Goal: Task Accomplishment & Management: Use online tool/utility

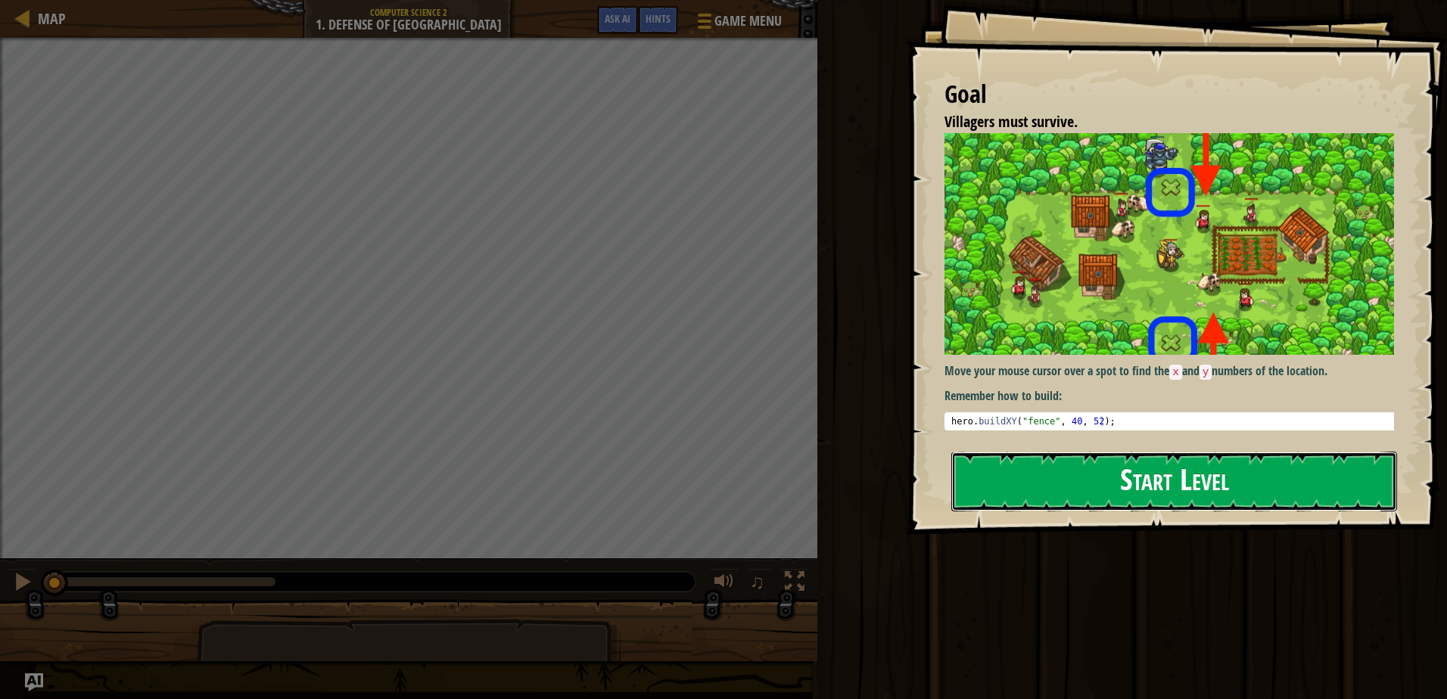
click at [1158, 486] on button "Start Level" at bounding box center [1174, 482] width 446 height 60
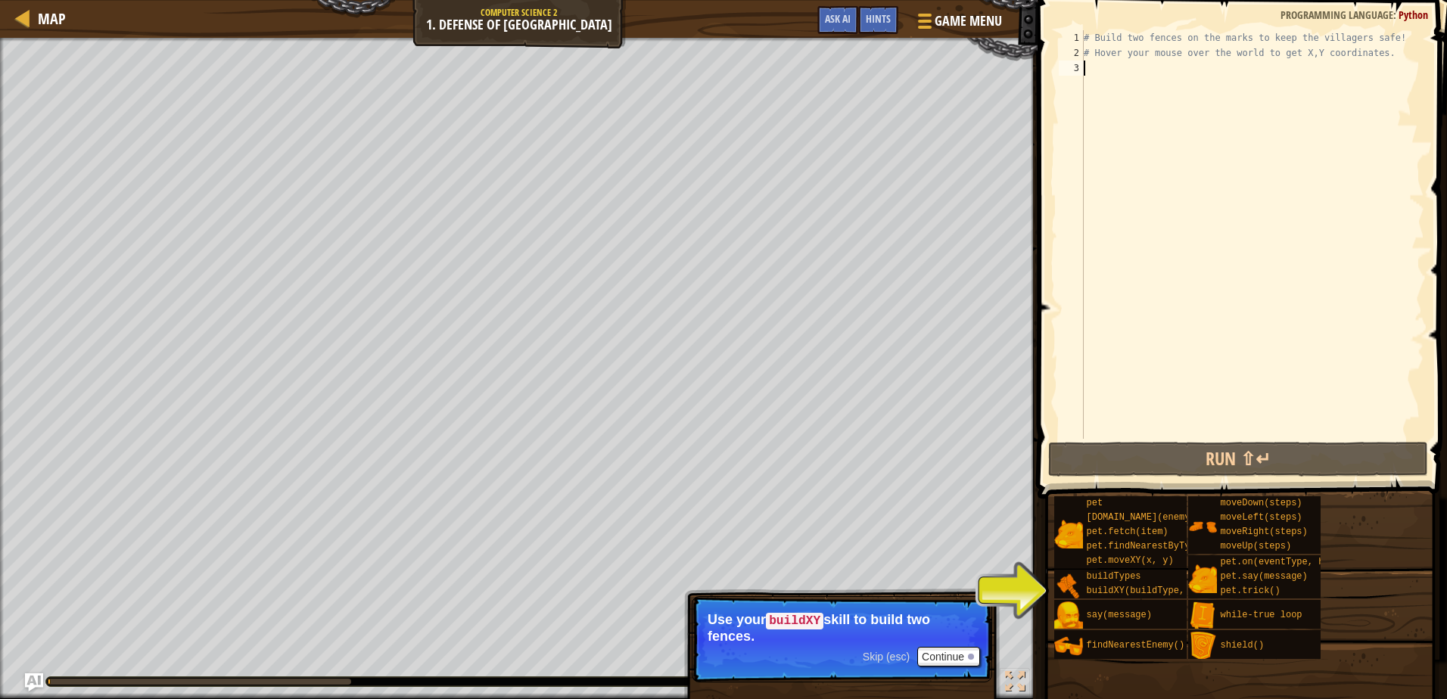
click at [960, 646] on p "Skip (esc) Continue Use your buildXY skill to build two fences." at bounding box center [842, 639] width 300 height 86
click at [960, 651] on button "Continue" at bounding box center [948, 657] width 63 height 20
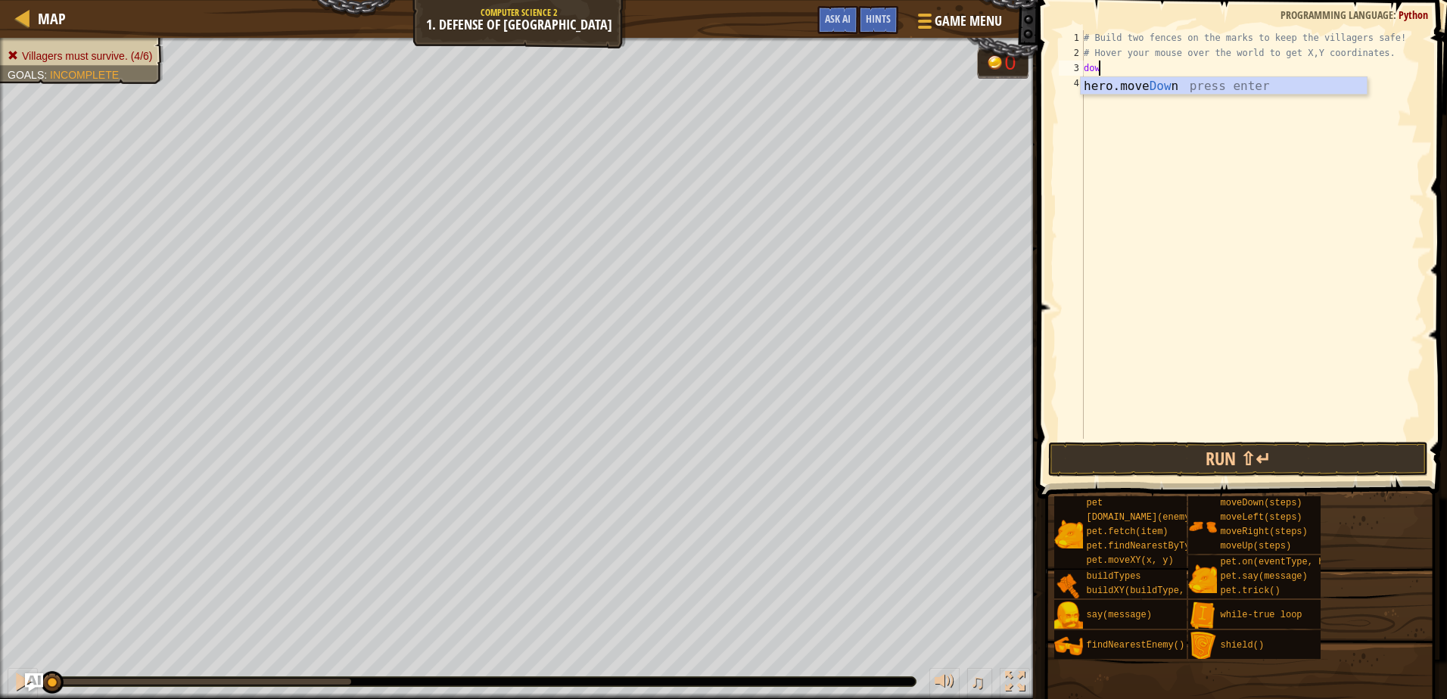
scroll to position [7, 1]
type textarea "down"
click at [1178, 452] on button "Run ⇧↵" at bounding box center [1237, 459] width 379 height 35
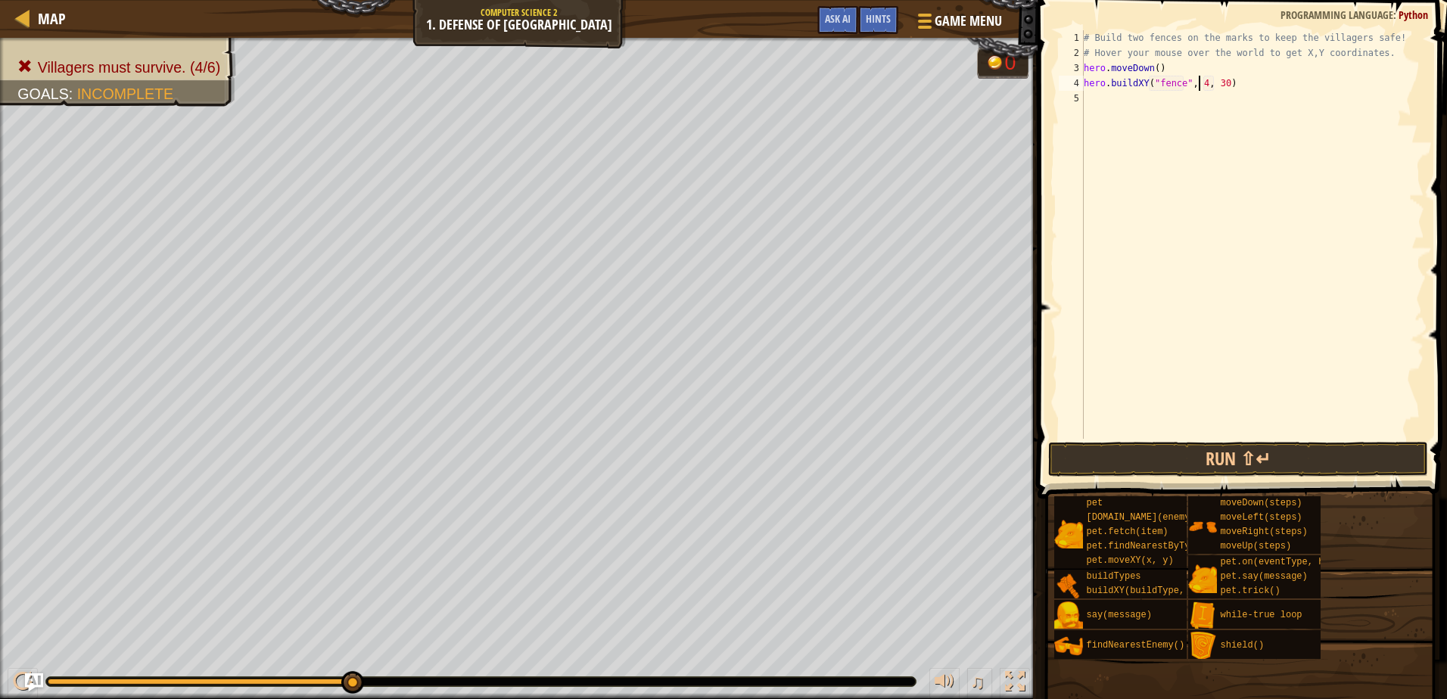
scroll to position [7, 11]
type textarea "hero.buildXY("fence", 40, 22)"
click at [1181, 101] on div "# Build two fences on the marks to keep the villagers safe! # Hover your mouse …" at bounding box center [1253, 249] width 344 height 439
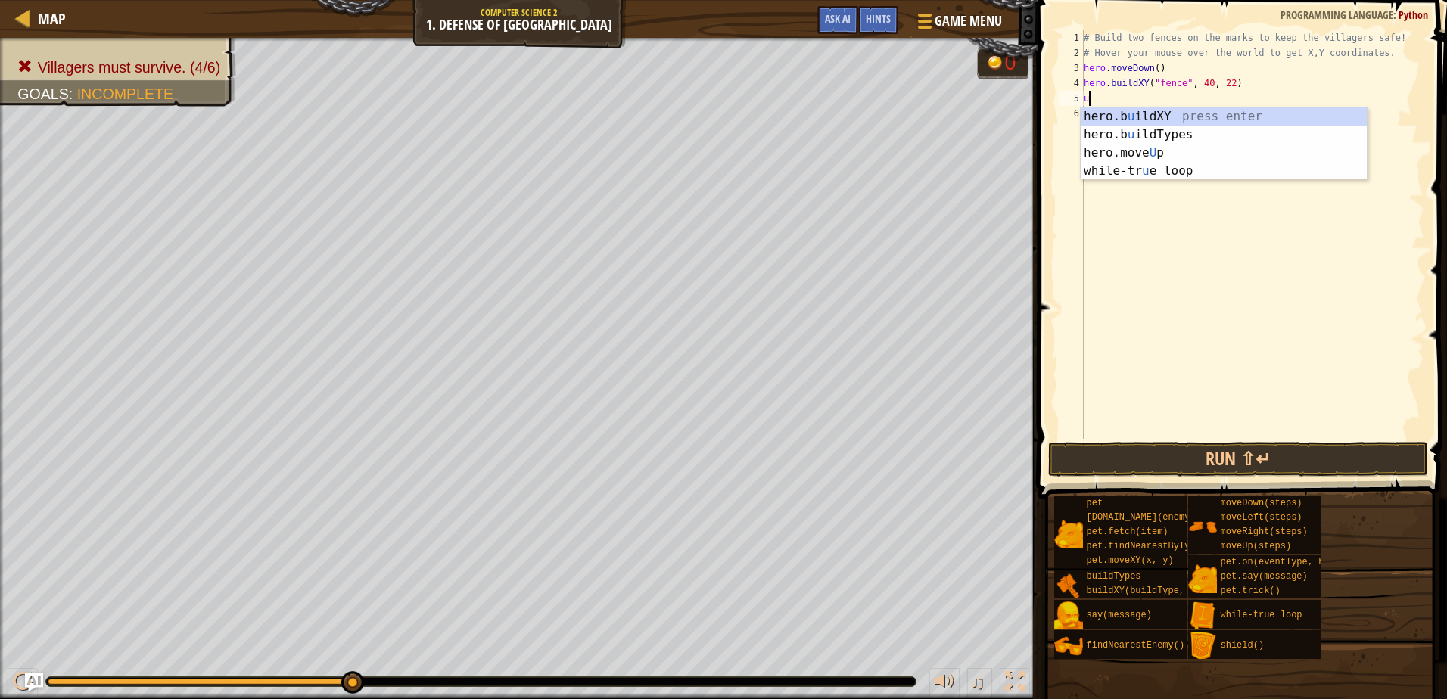
type textarea "up"
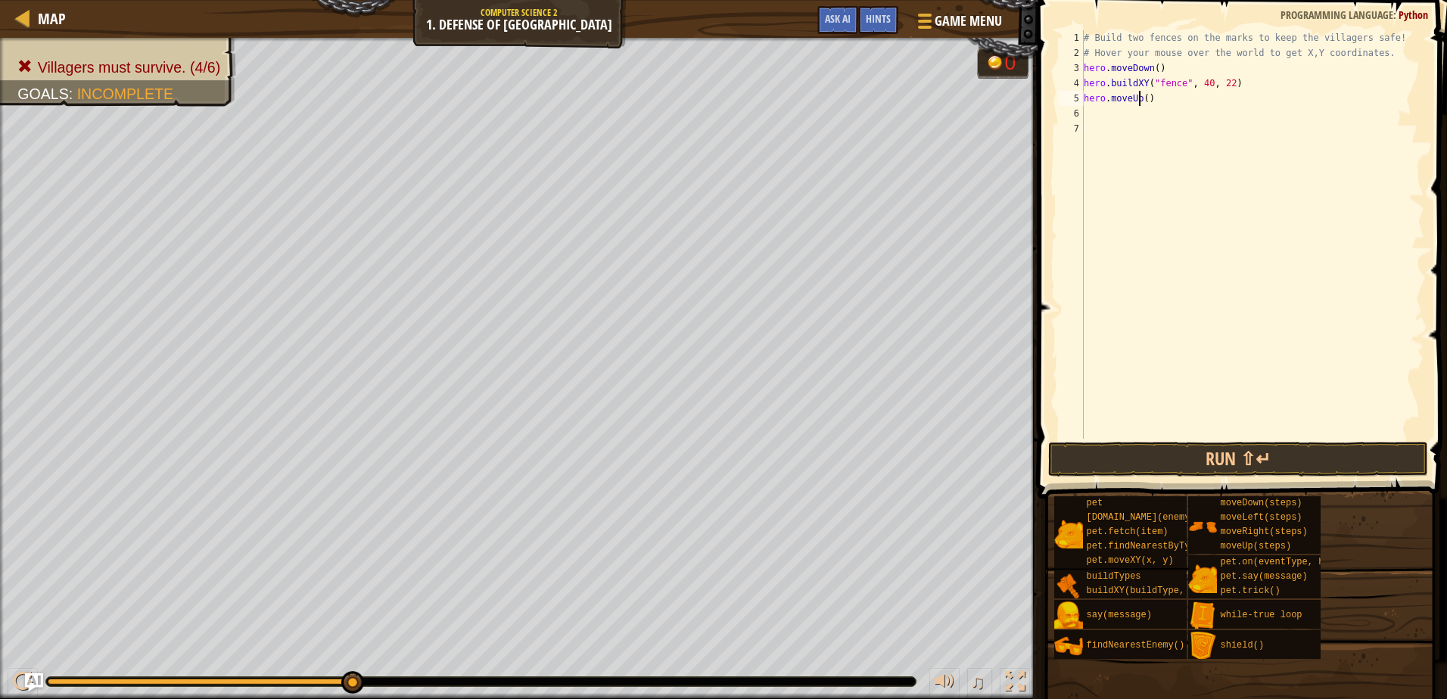
click at [1139, 100] on div "# Build two fences on the marks to keep the villagers safe! # Hover your mouse …" at bounding box center [1253, 249] width 344 height 439
click at [1143, 101] on div "# Build two fences on the marks to keep the villagers safe! # Hover your mouse …" at bounding box center [1253, 249] width 344 height 439
type textarea "hero.moveUp(2)"
click at [1156, 110] on div "# Build two fences on the marks to keep the villagers safe! # Hover your mouse …" at bounding box center [1253, 249] width 344 height 439
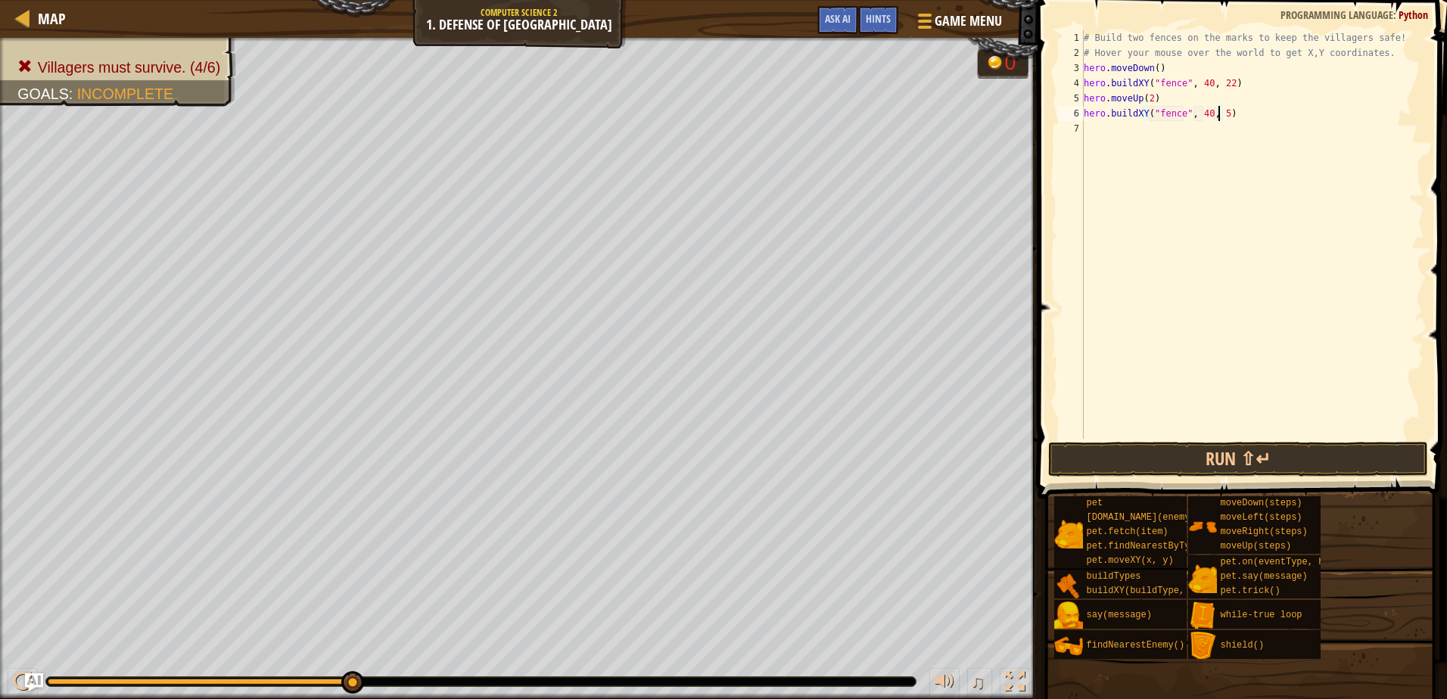
scroll to position [7, 11]
type textarea "hero.buildXY("fence", 40, 52)"
click at [1228, 455] on button "Run ⇧↵" at bounding box center [1237, 459] width 379 height 35
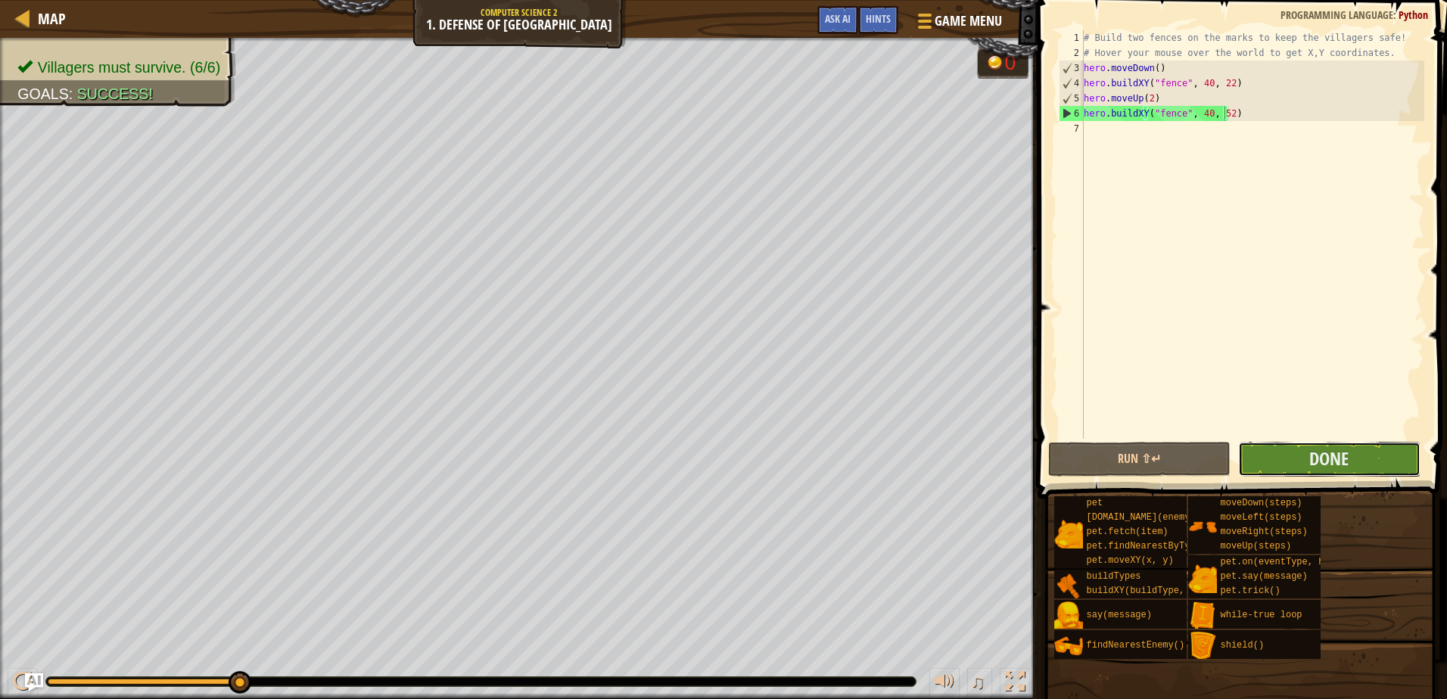
click at [1334, 444] on button "Done" at bounding box center [1329, 459] width 182 height 35
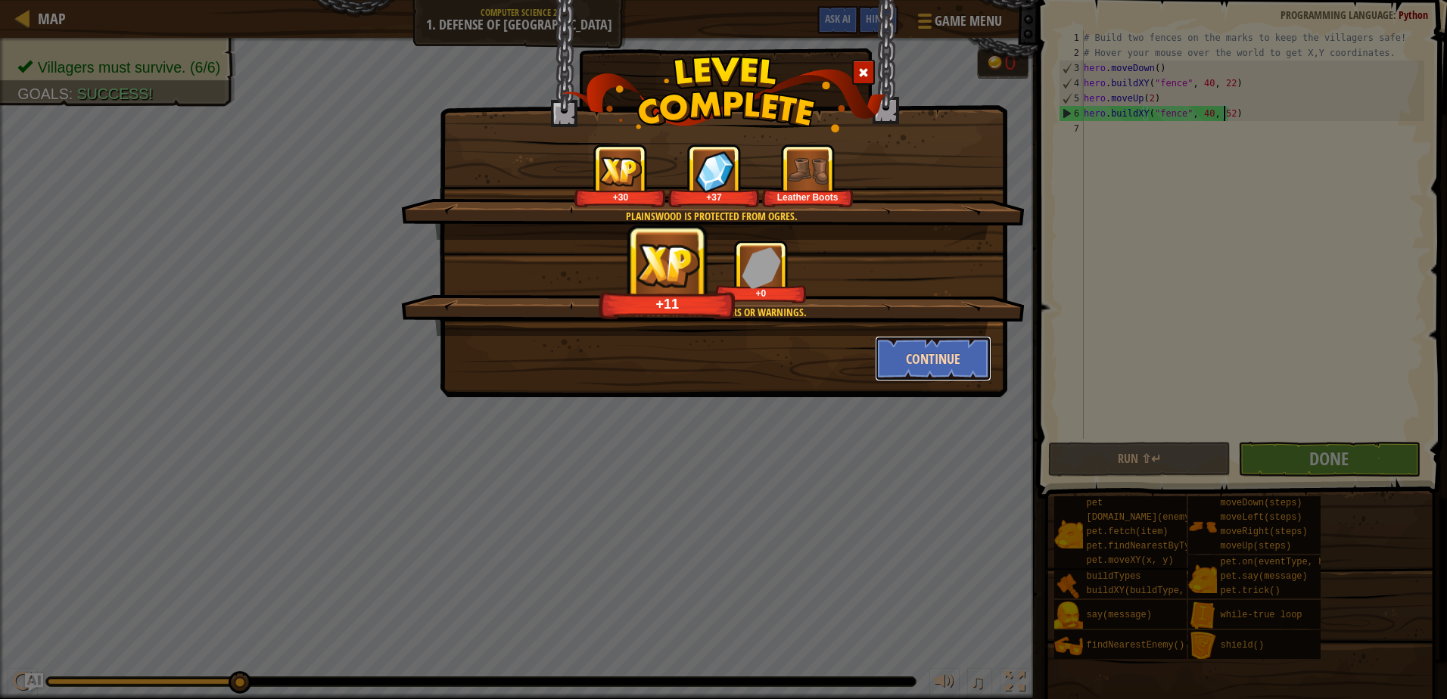
click at [913, 371] on button "Continue" at bounding box center [933, 358] width 117 height 45
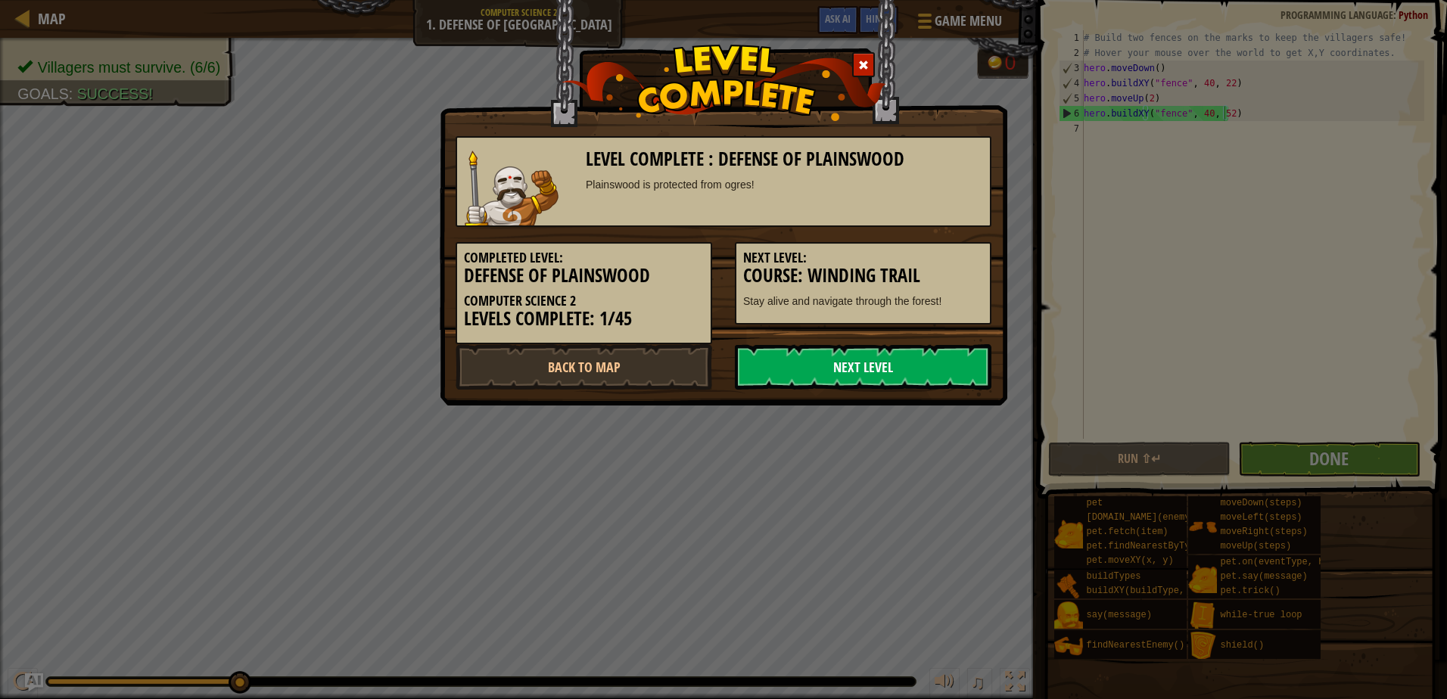
click at [901, 380] on link "Next Level" at bounding box center [863, 366] width 257 height 45
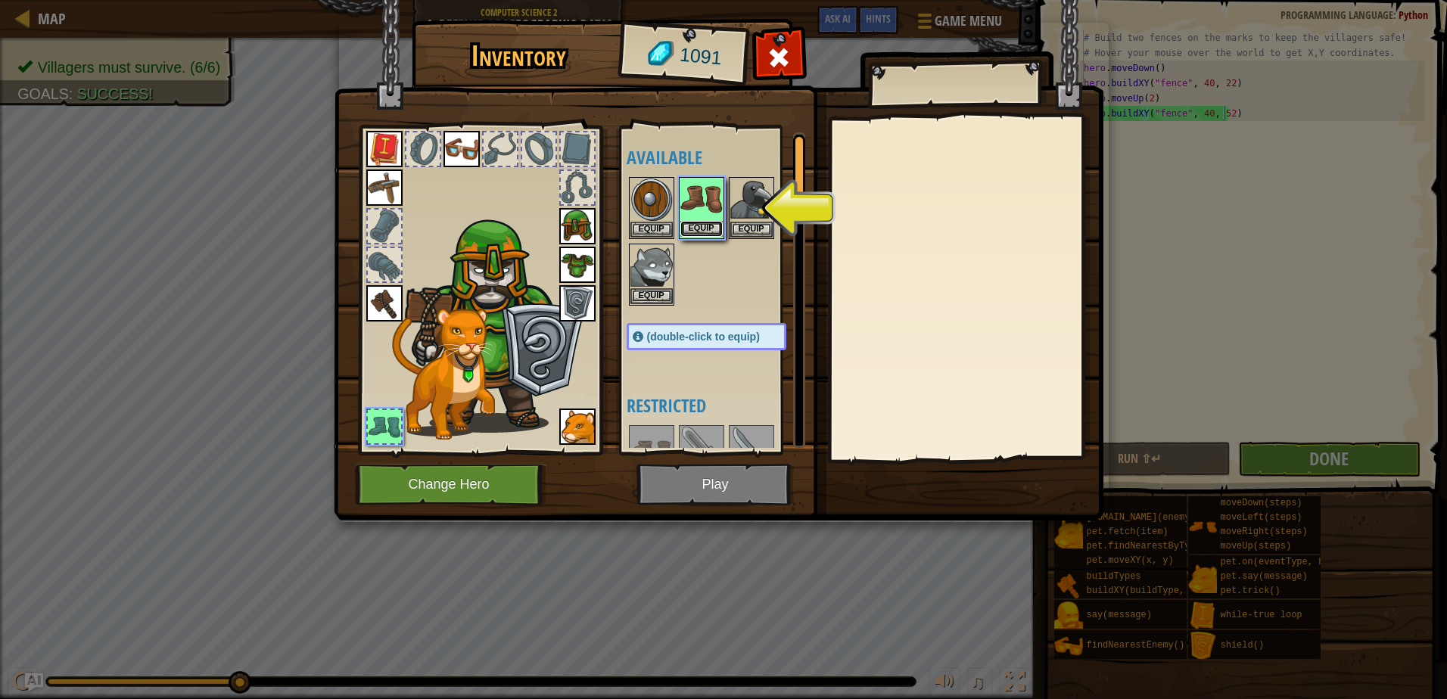
click at [715, 225] on button "Equip" at bounding box center [701, 229] width 42 height 16
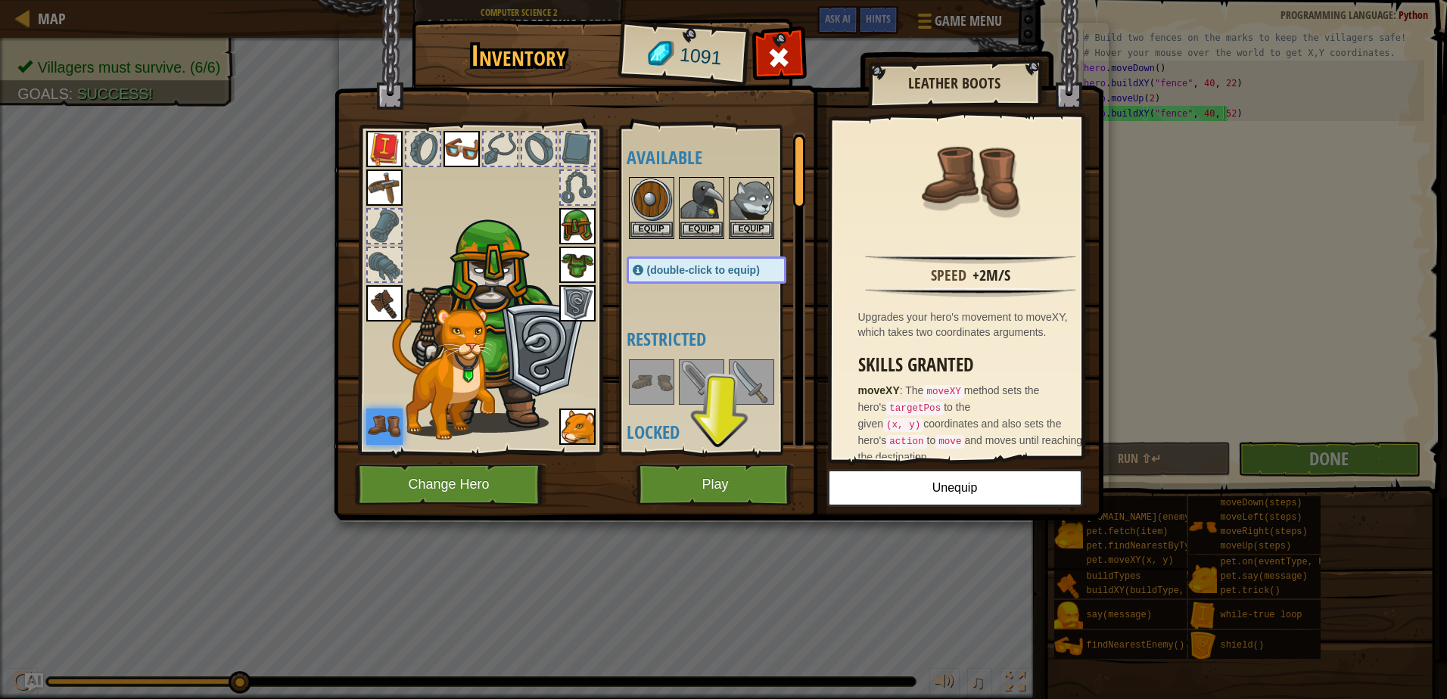
click at [754, 506] on img at bounding box center [719, 245] width 770 height 549
click at [730, 481] on button "Play" at bounding box center [715, 485] width 158 height 42
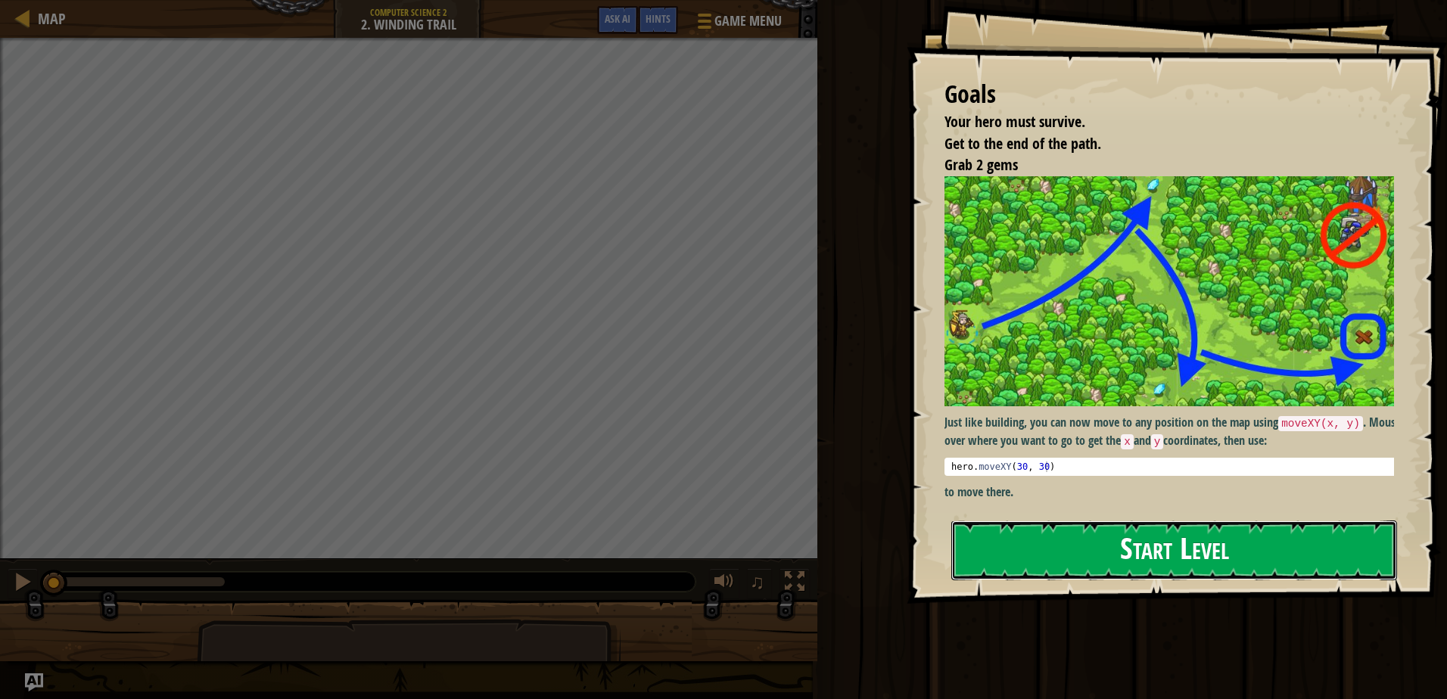
click at [1207, 533] on button "Start Level" at bounding box center [1174, 551] width 446 height 60
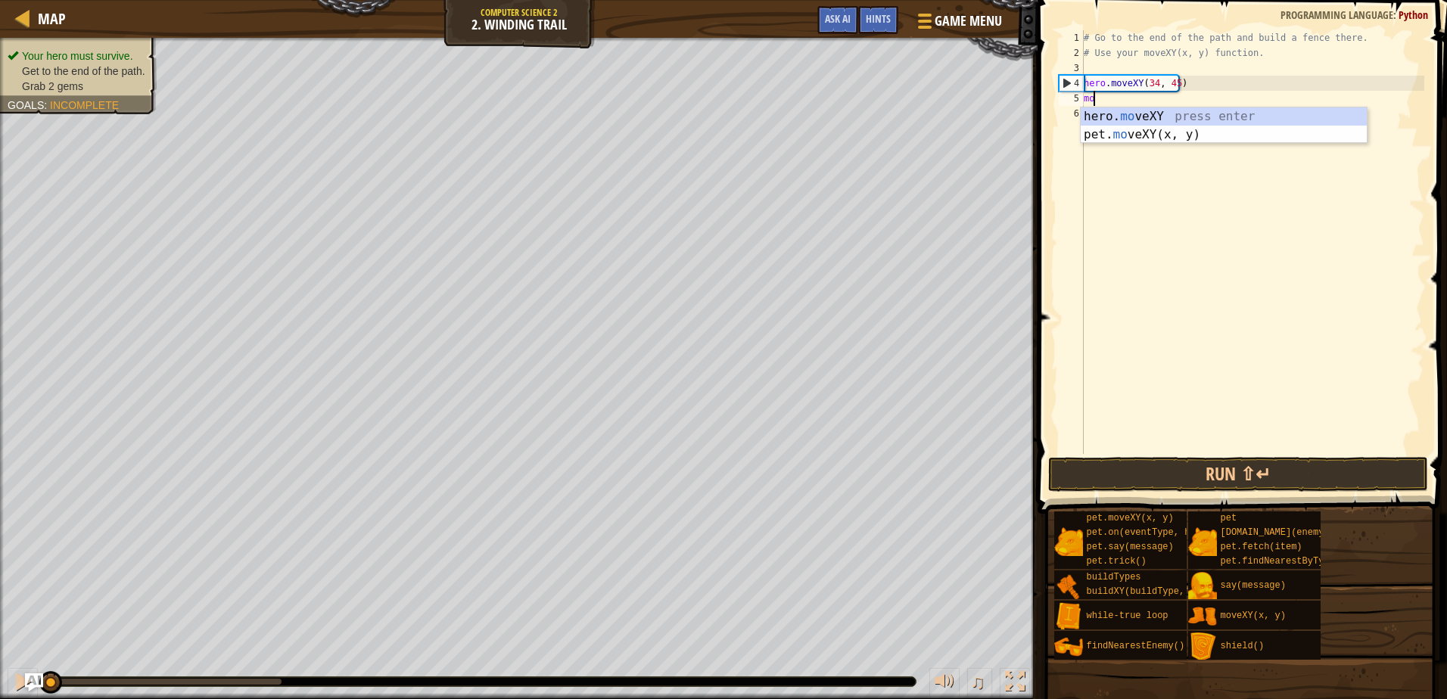
scroll to position [7, 1]
click at [1183, 131] on div "hero. move XY press enter pet. move XY(x, y) press enter" at bounding box center [1224, 143] width 286 height 73
type textarea "pet.moveXY(xoxo, yoyo)"
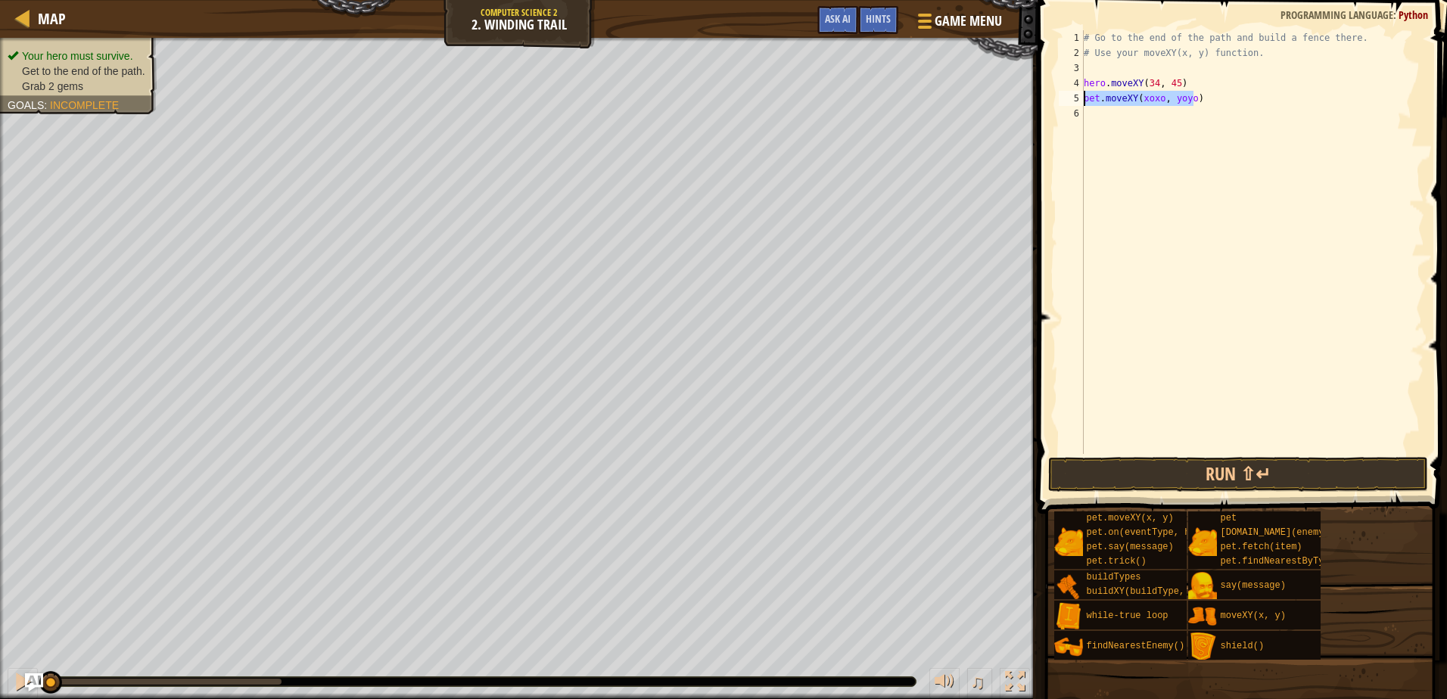
drag, startPoint x: 1209, startPoint y: 97, endPoint x: 1068, endPoint y: 98, distance: 140.8
click at [1068, 98] on div "pet.moveXY(xoxo, yoyo) 1 2 3 4 5 6 # Go to the end of the path and build a fenc…" at bounding box center [1240, 242] width 369 height 424
type textarea "hero.moveXY(36, 60)"
click at [1221, 100] on div "# Go to the end of the path and build a fence there. # Use your moveXY(x, y) fu…" at bounding box center [1253, 257] width 344 height 454
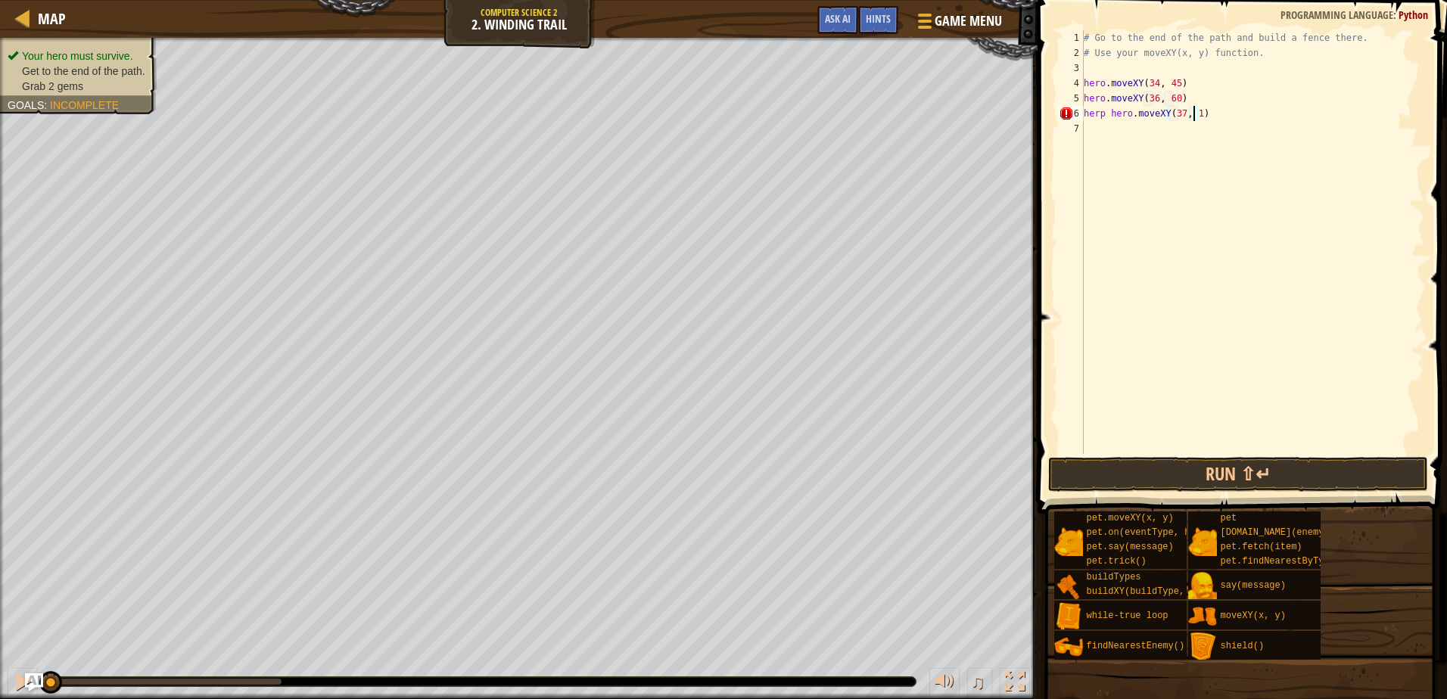
scroll to position [7, 9]
click at [1108, 114] on div "# Go to the end of the path and build a fence there. # Use your moveXY(x, y) fu…" at bounding box center [1253, 257] width 344 height 454
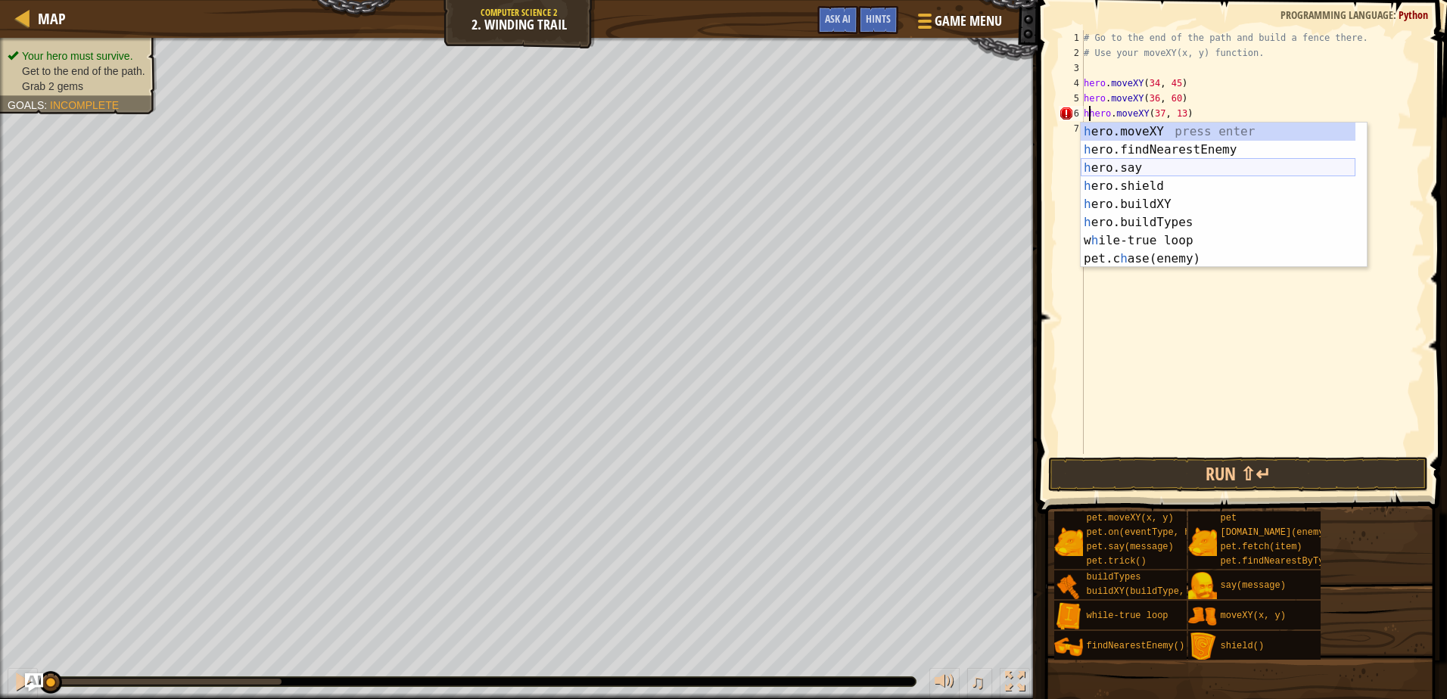
type textarea "hero.moveXY(37, 13)"
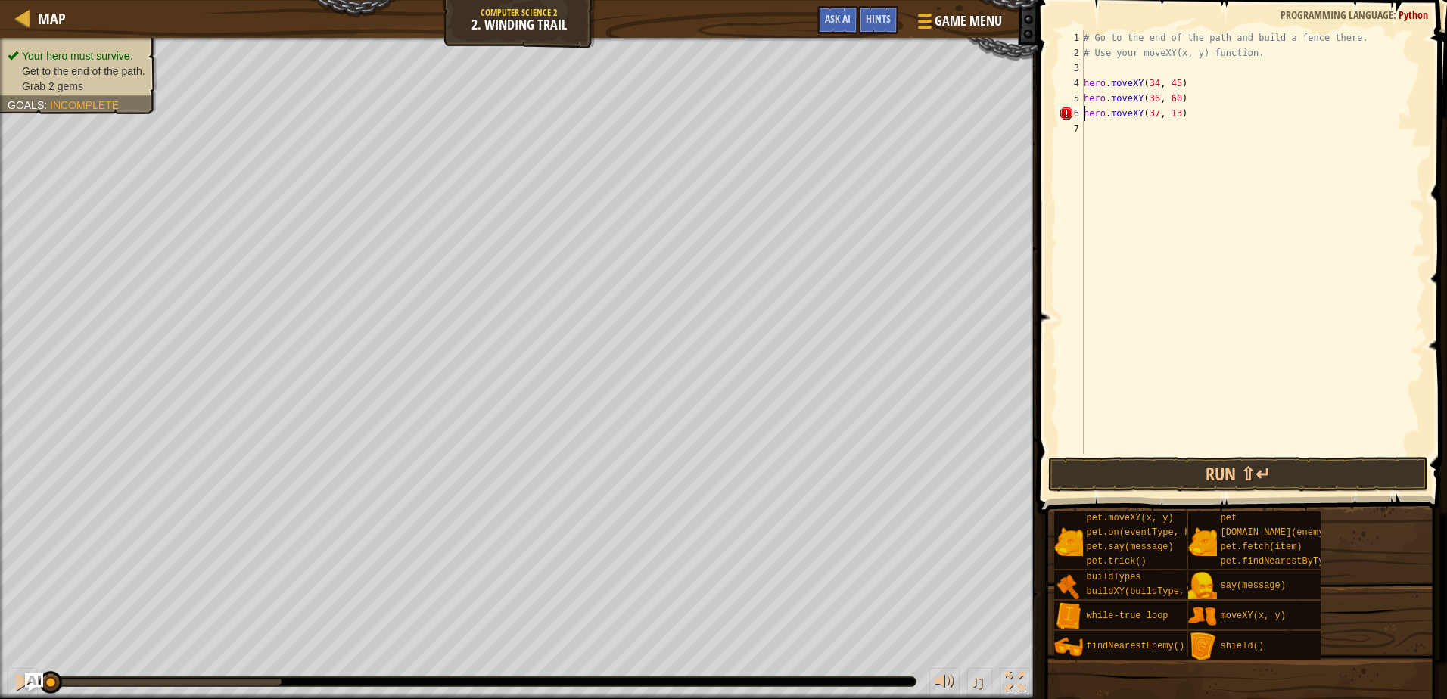
click at [1194, 114] on div "# Go to the end of the path and build a fence there. # Use your moveXY(x, y) fu…" at bounding box center [1253, 257] width 344 height 454
type textarea "hero.moveXY(72, 24)"
click at [1208, 126] on div "# Go to the end of the path and build a fence there. # Use your moveXY(x, y) fu…" at bounding box center [1253, 257] width 344 height 454
click at [1205, 462] on button "Run ⇧↵" at bounding box center [1237, 474] width 379 height 35
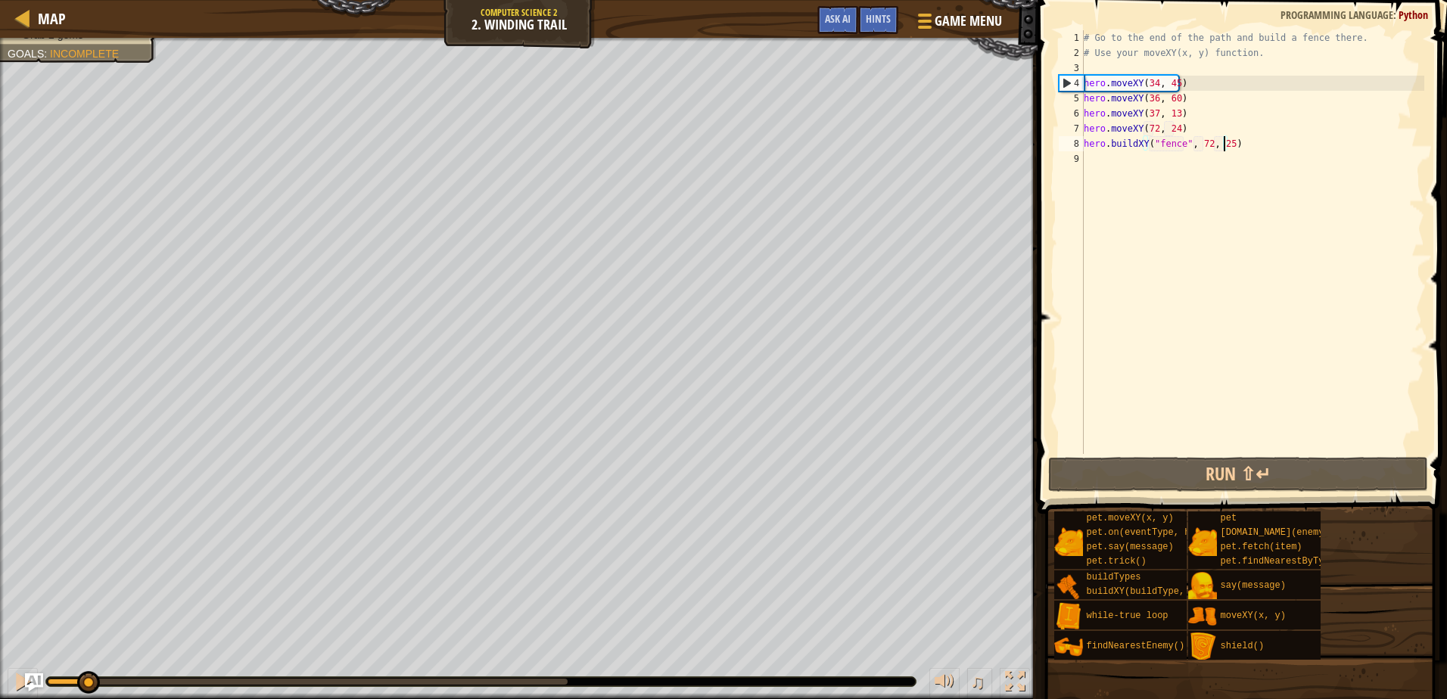
click at [87, 587] on div "Your hero must survive. Get to the end of the path. Grab 2 gems Goals : Incompl…" at bounding box center [723, 368] width 1447 height 661
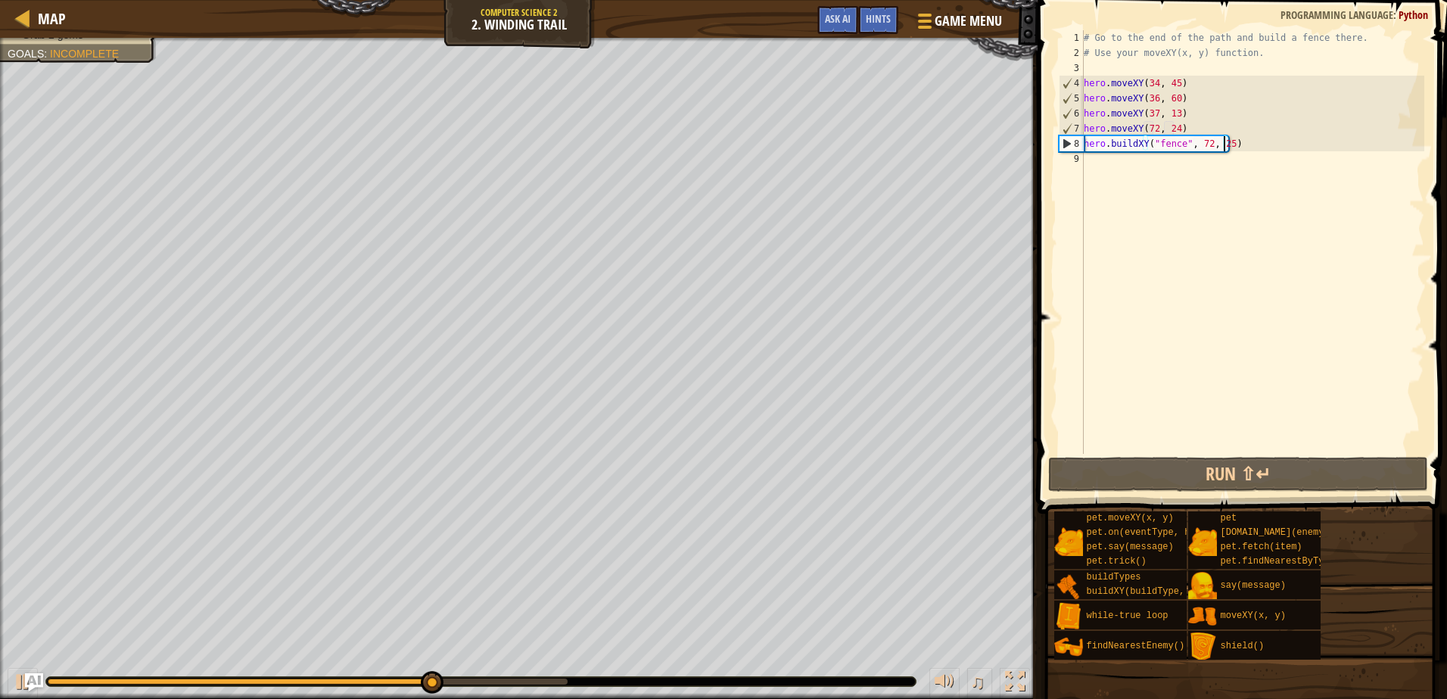
click at [1172, 117] on div "# Go to the end of the path and build a fence there. # Use your moveXY(x, y) fu…" at bounding box center [1253, 257] width 344 height 454
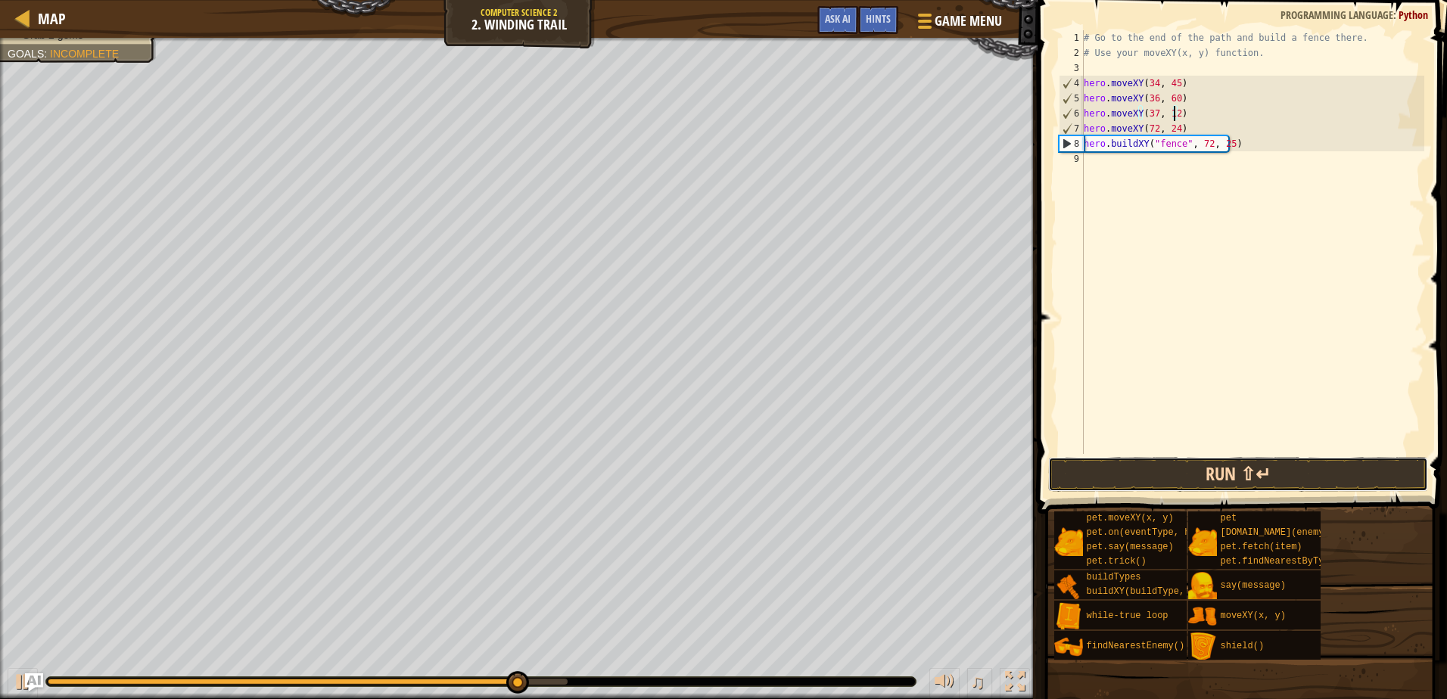
click at [1172, 460] on button "Run ⇧↵" at bounding box center [1237, 474] width 379 height 35
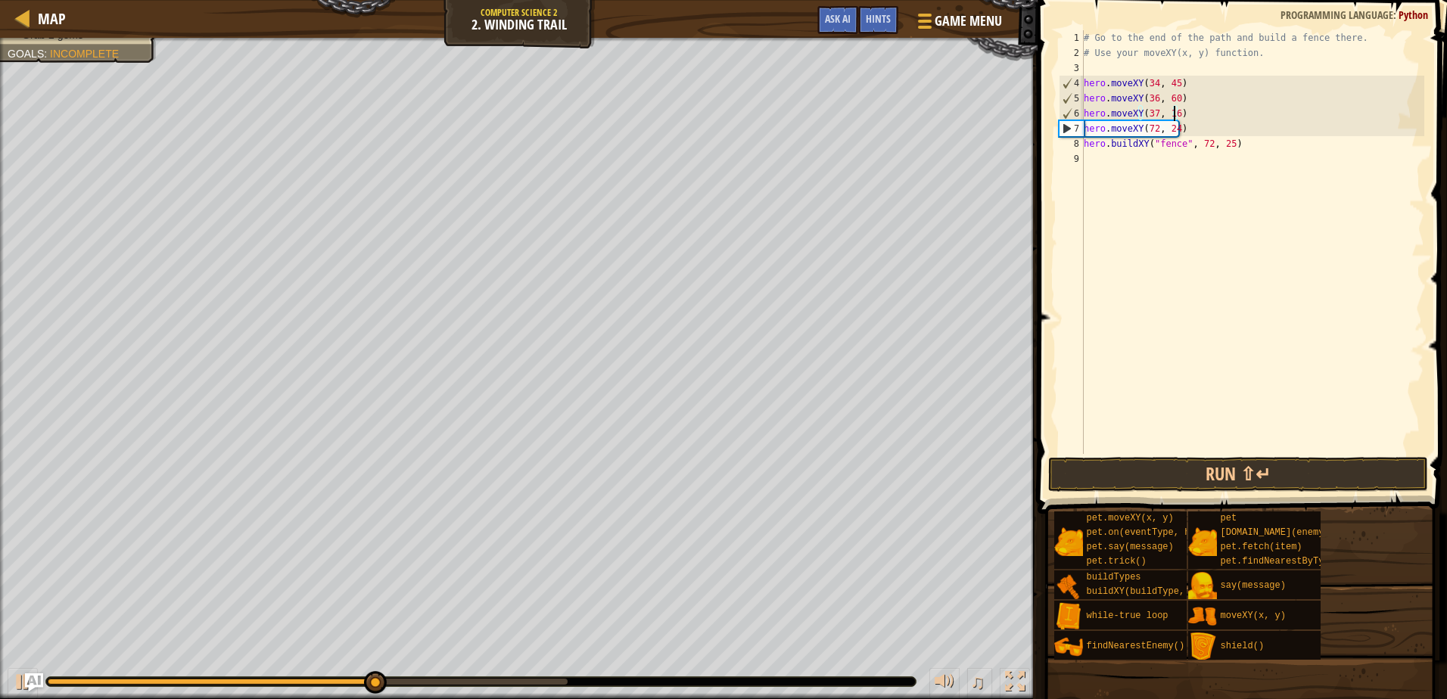
click at [1152, 114] on div "# Go to the end of the path and build a fence there. # Use your moveXY(x, y) fu…" at bounding box center [1253, 257] width 344 height 454
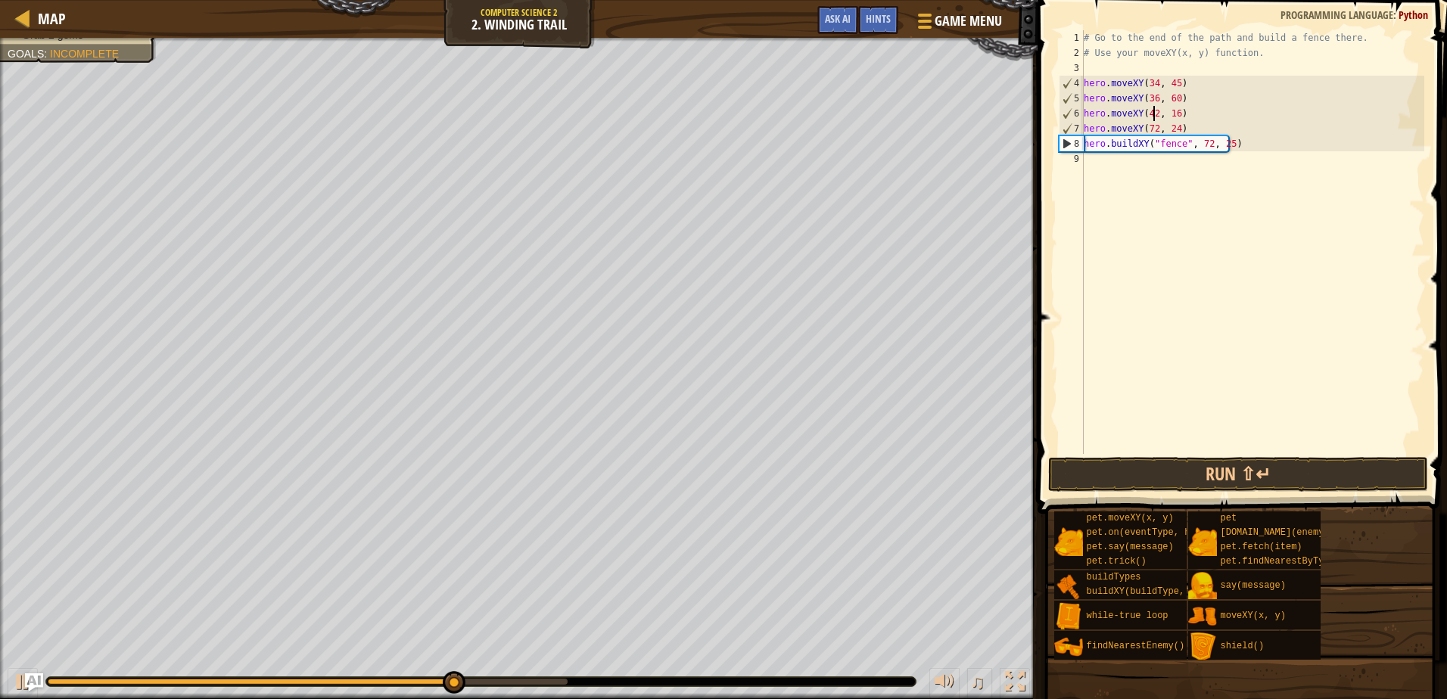
click at [1087, 129] on div "# Go to the end of the path and build a fence there. # Use your moveXY(x, y) fu…" at bounding box center [1253, 257] width 344 height 454
click at [1083, 129] on div "7" at bounding box center [1072, 128] width 24 height 15
type textarea "hero.moveXY(72, 24)"
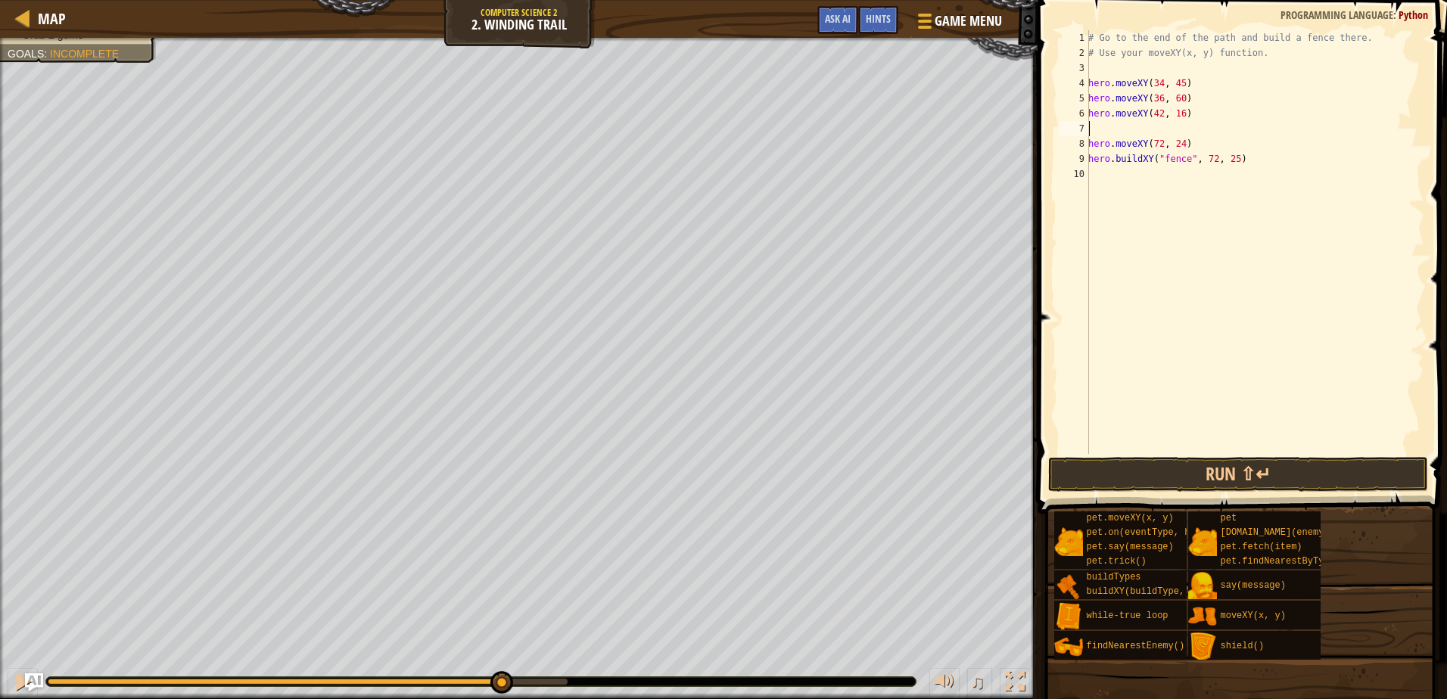
click at [1116, 128] on div "# Go to the end of the path and build a fence there. # Use your moveXY(x, y) fu…" at bounding box center [1254, 257] width 339 height 454
type textarea "hero.moveXY(37, 12)"
click at [1206, 462] on button "Run ⇧↵" at bounding box center [1237, 474] width 379 height 35
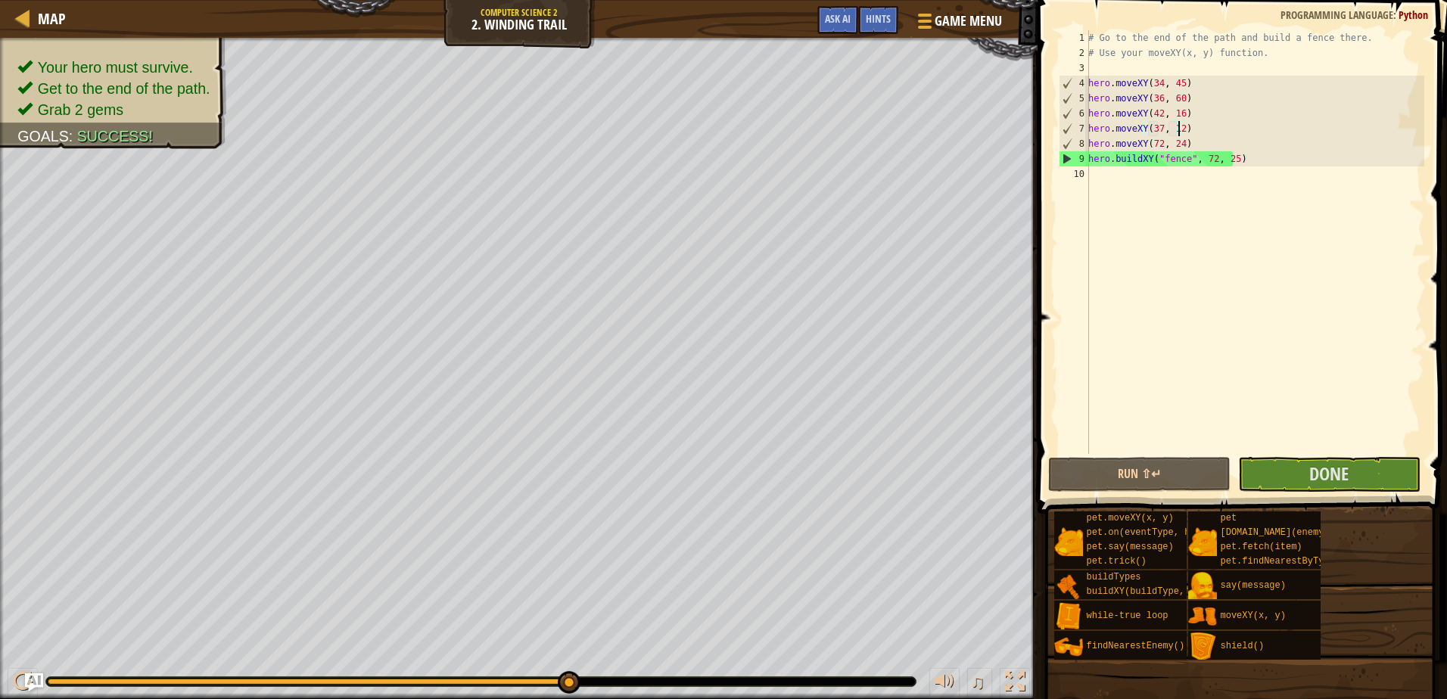
drag, startPoint x: 222, startPoint y: 684, endPoint x: 590, endPoint y: 693, distance: 368.7
click at [590, 693] on div "♫" at bounding box center [519, 677] width 1038 height 45
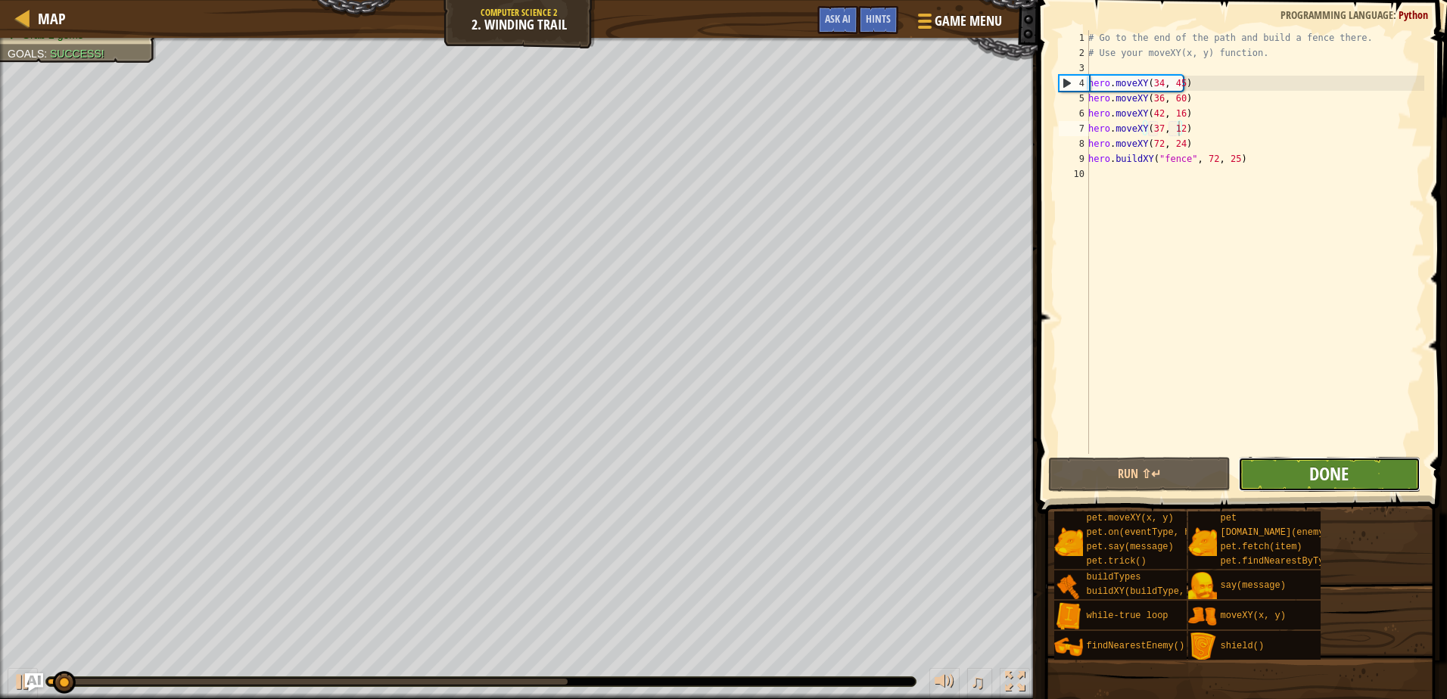
click at [1324, 467] on span "Done" at bounding box center [1328, 474] width 39 height 24
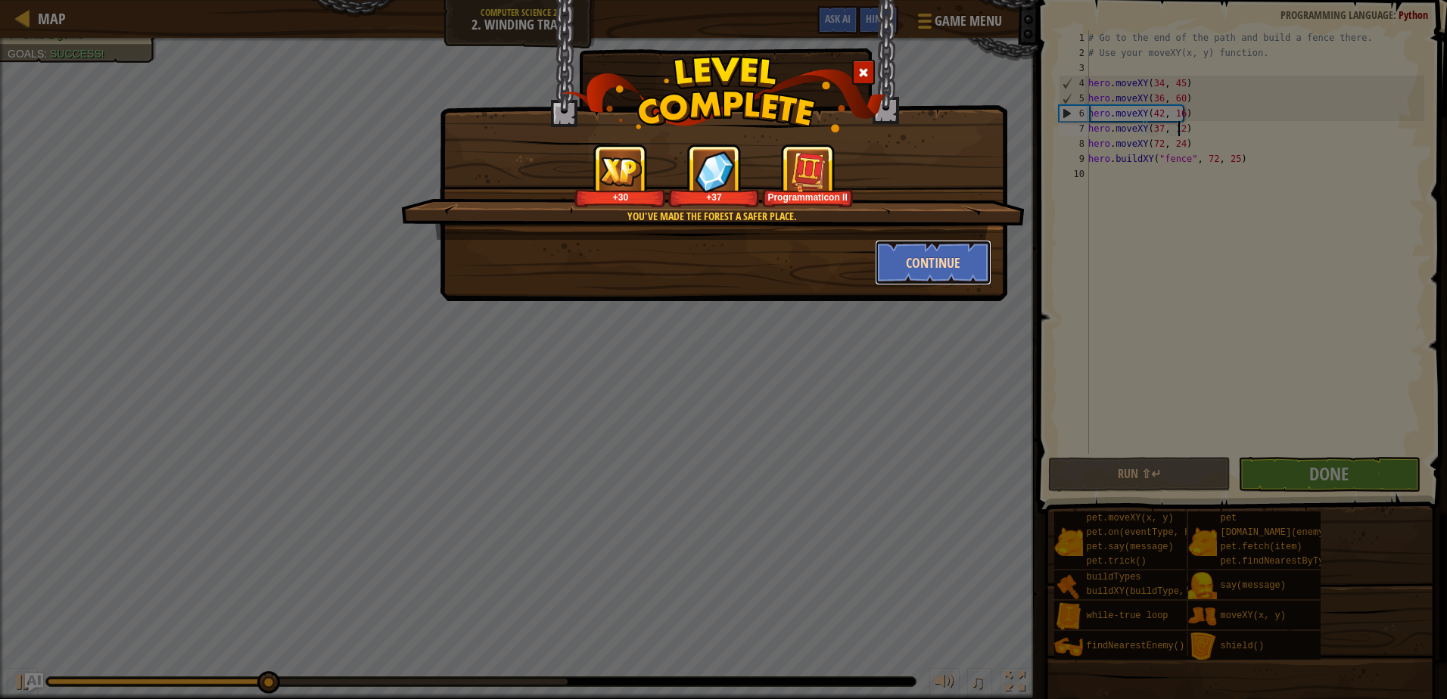
click at [912, 269] on button "Continue" at bounding box center [933, 262] width 117 height 45
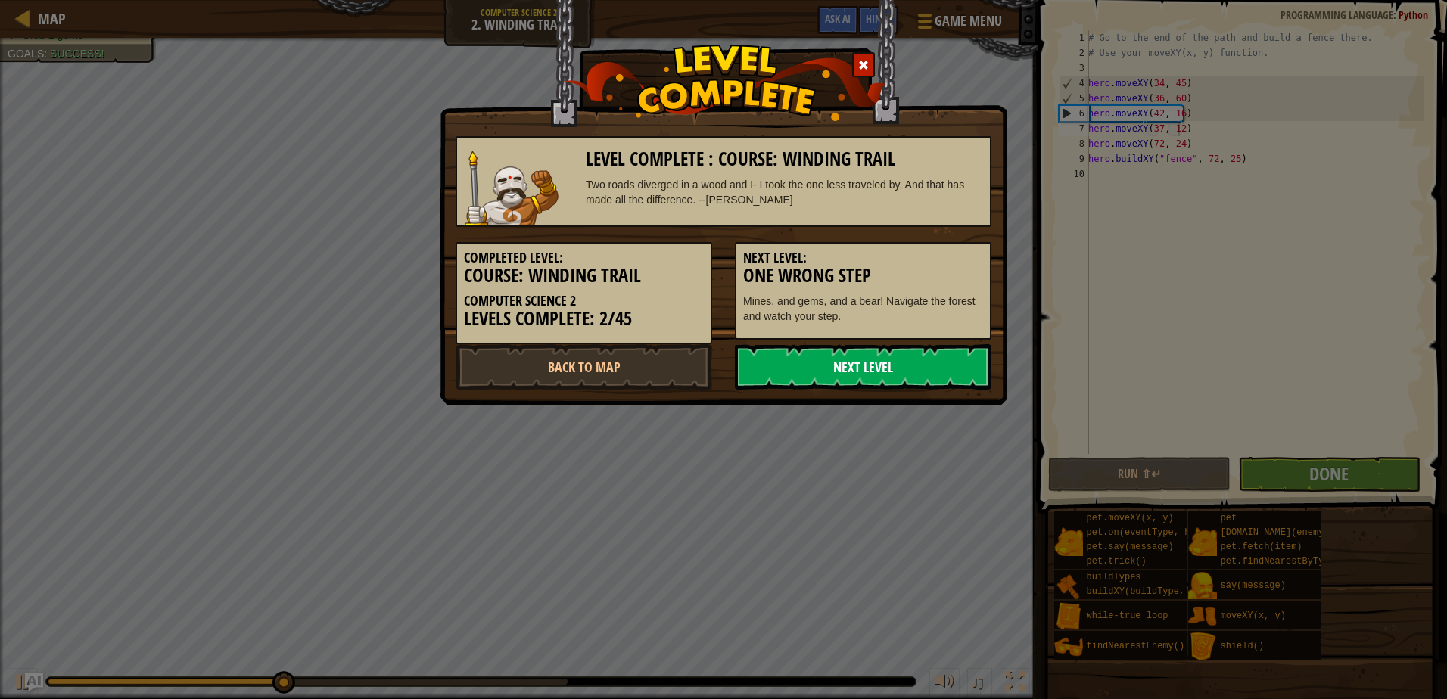
click at [907, 357] on link "Next Level" at bounding box center [863, 366] width 257 height 45
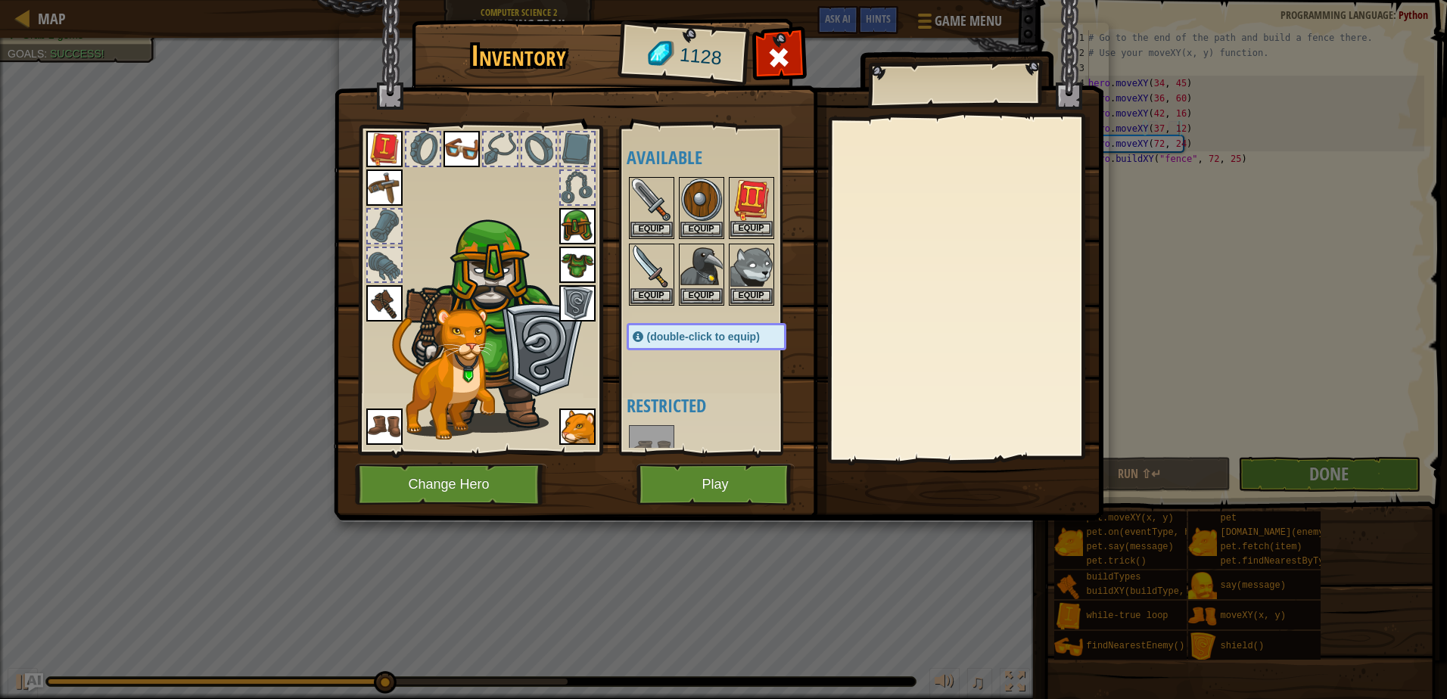
click at [758, 184] on img at bounding box center [751, 200] width 42 height 42
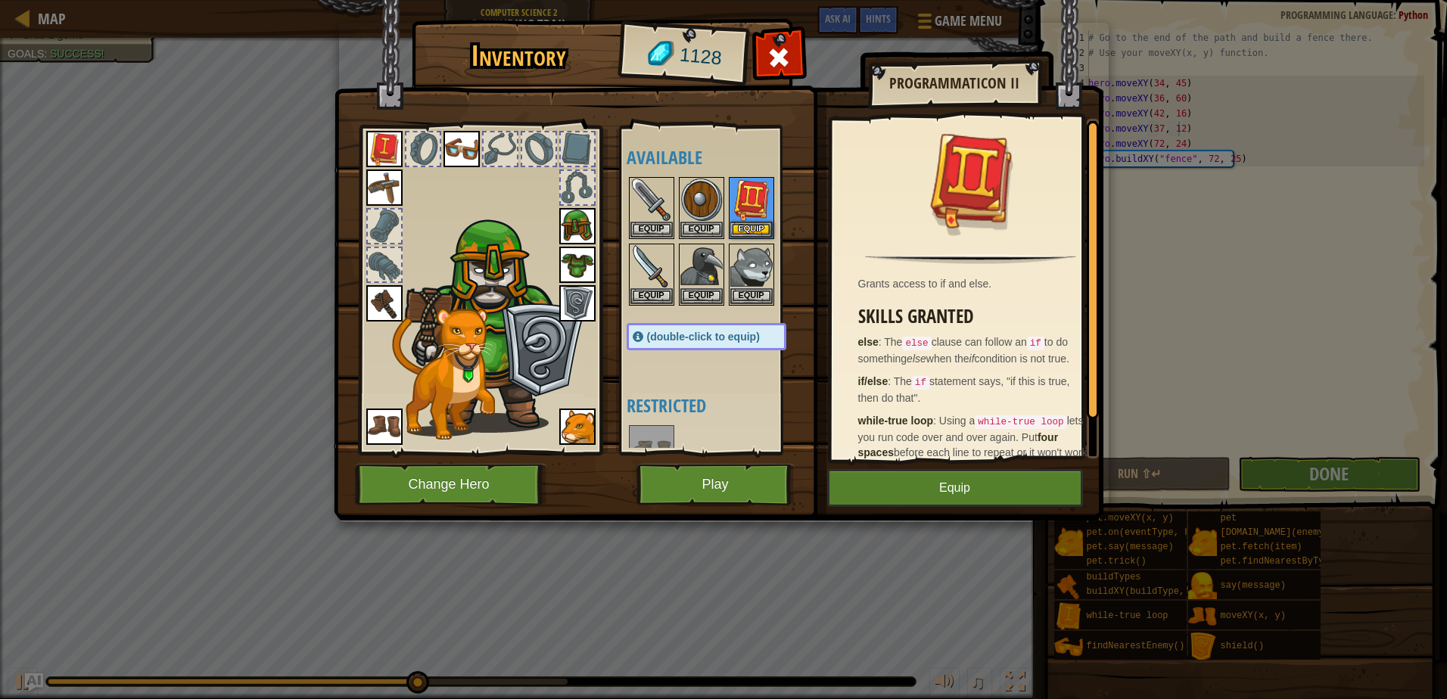
scroll to position [42, 0]
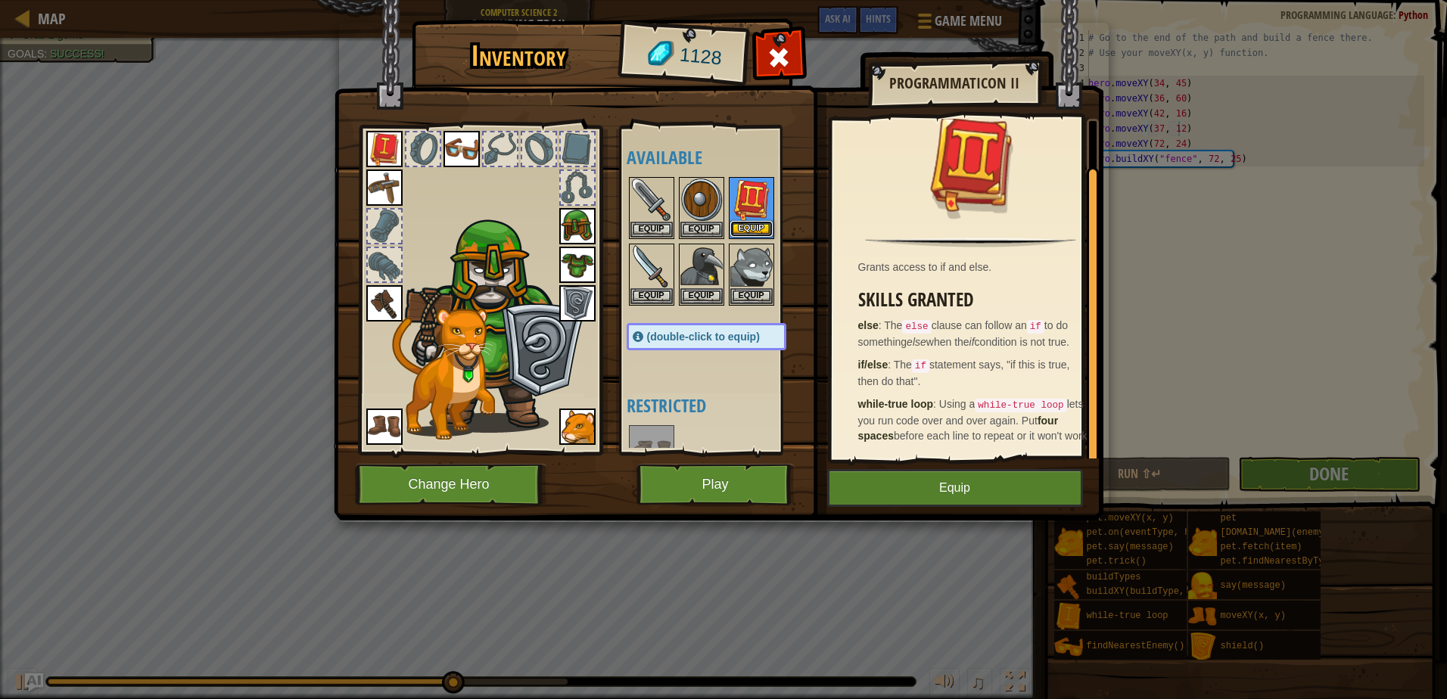
click at [755, 231] on button "Equip" at bounding box center [751, 229] width 42 height 16
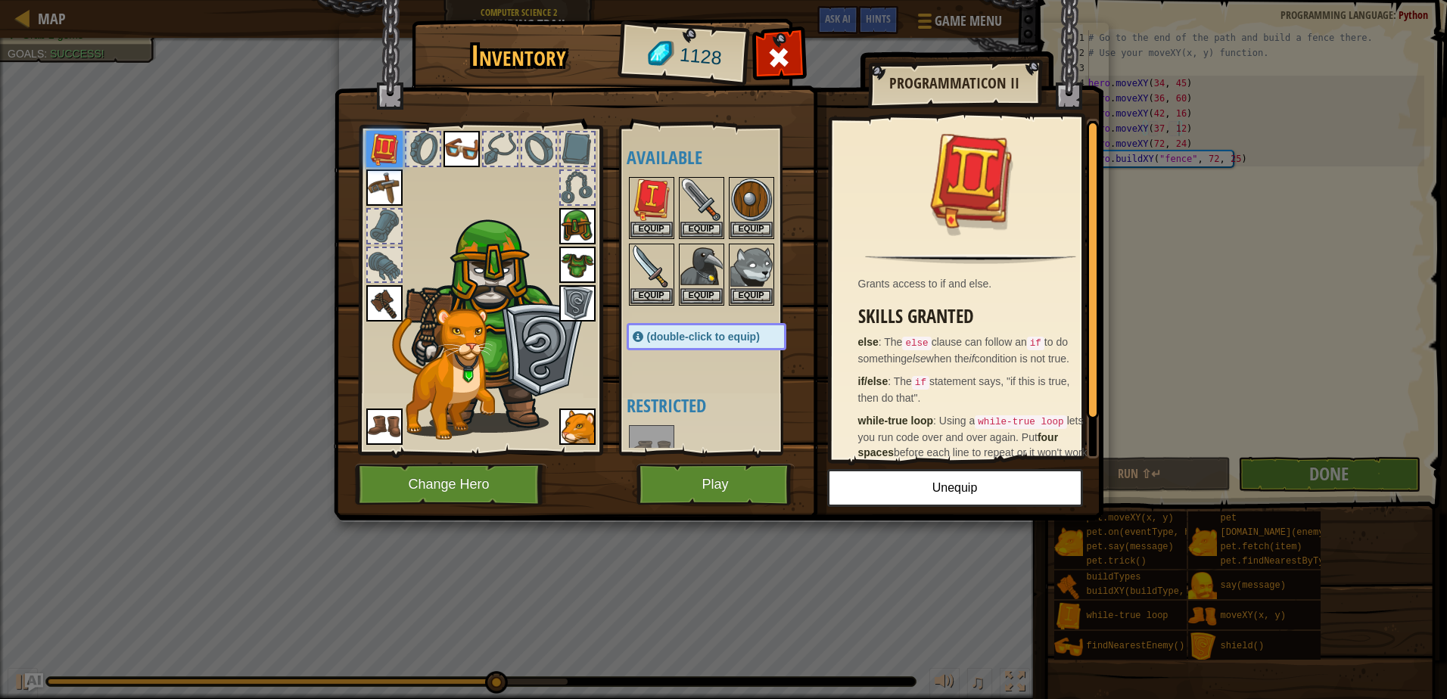
click at [710, 459] on img at bounding box center [719, 245] width 770 height 549
click at [716, 496] on button "Play" at bounding box center [715, 485] width 158 height 42
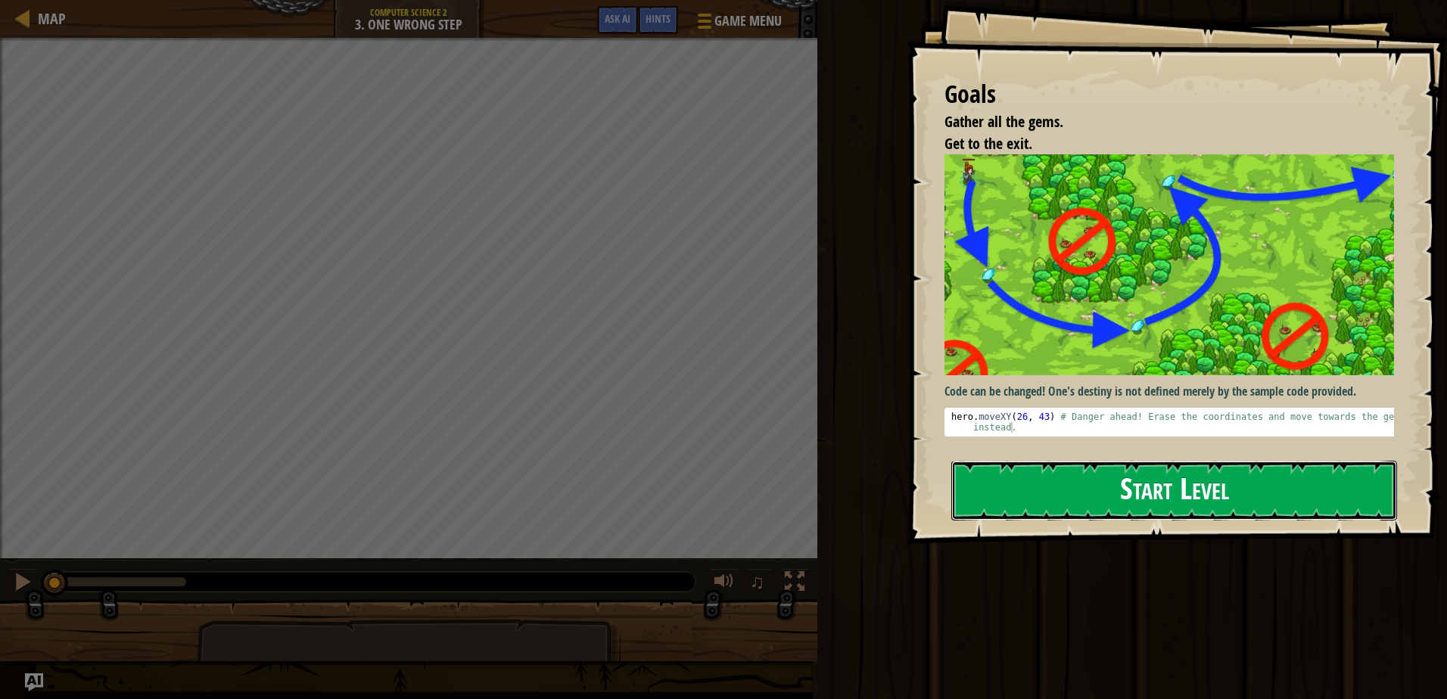
click at [1232, 487] on button "Start Level" at bounding box center [1174, 491] width 446 height 60
